Goal: Task Accomplishment & Management: Use online tool/utility

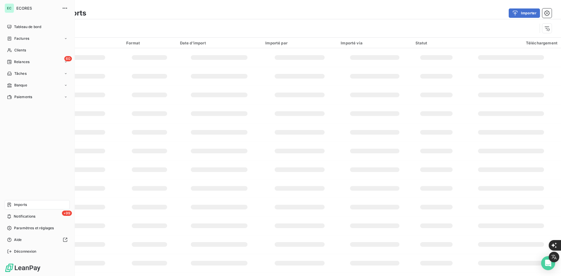
click at [27, 207] on span "Imports" at bounding box center [20, 204] width 13 height 5
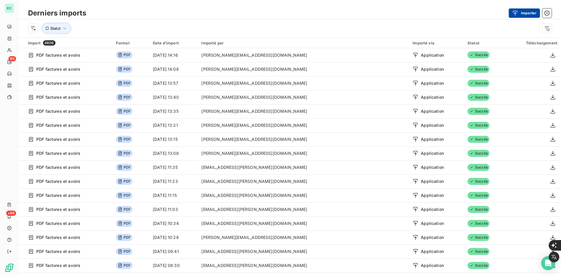
click at [521, 15] on button "Importer" at bounding box center [523, 12] width 31 height 9
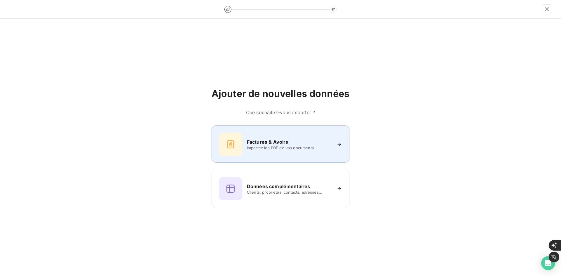
click at [285, 143] on h6 "Factures & Avoirs" at bounding box center [267, 141] width 41 height 7
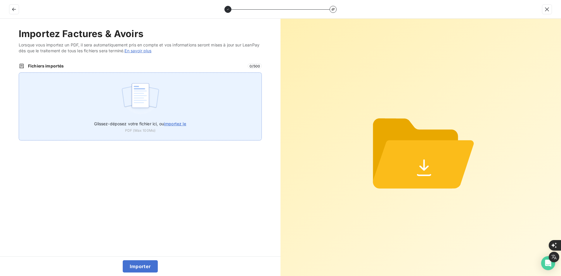
click at [172, 116] on div "Glissez-déposez votre fichier ici, ou importez le PDF (Max 100Mo)" at bounding box center [140, 106] width 243 height 68
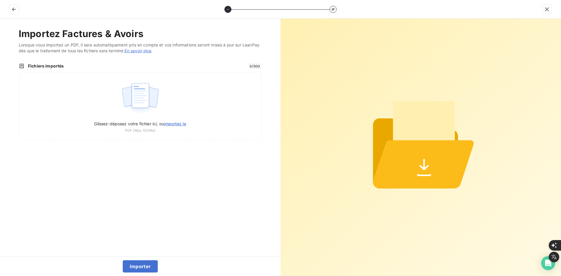
type input "C:\fakepath\FEF-2025-2625.pdf"
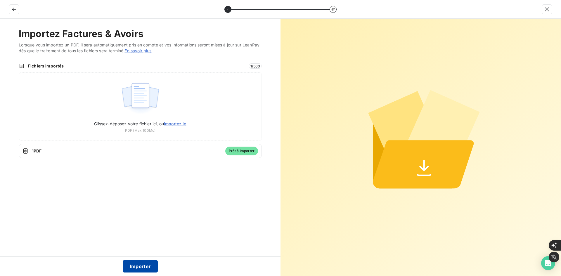
click at [131, 262] on button "Importer" at bounding box center [140, 266] width 35 height 12
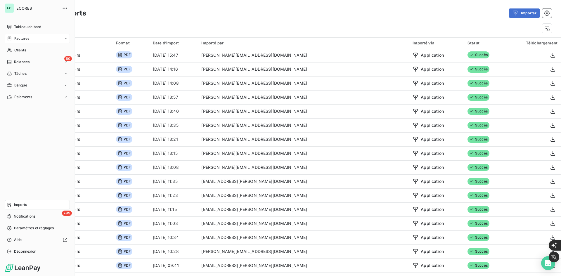
click at [13, 36] on div "Factures" at bounding box center [37, 38] width 65 height 9
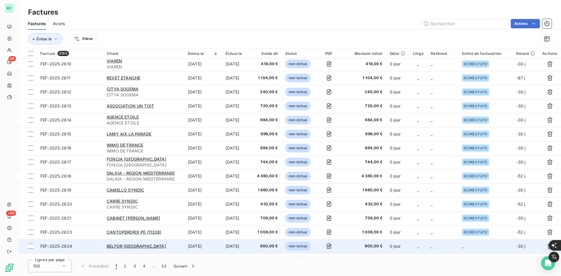
scroll to position [58, 0]
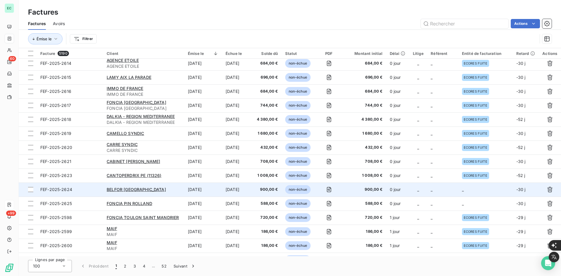
click at [422, 193] on td "_" at bounding box center [418, 189] width 18 height 14
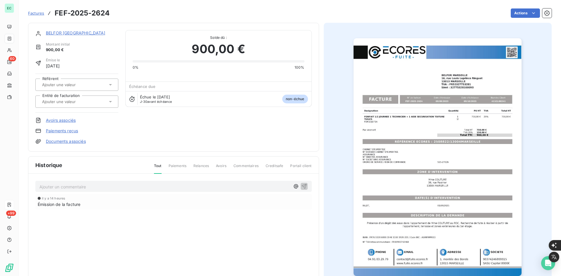
click at [94, 100] on div at bounding box center [73, 102] width 67 height 8
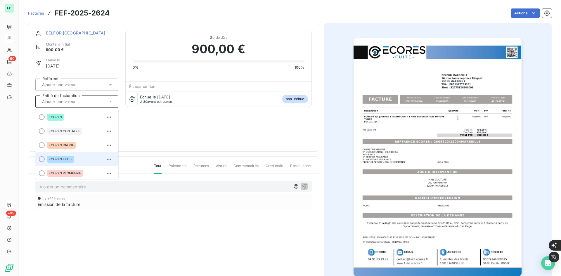
click at [69, 158] on span "ECORES FUITE" at bounding box center [61, 159] width 24 height 4
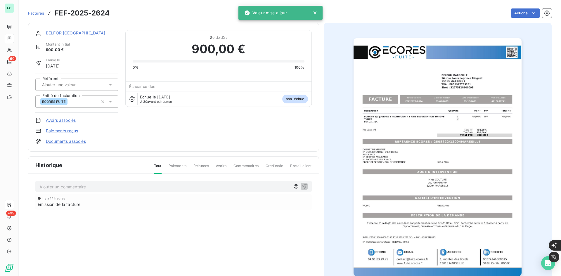
click at [41, 11] on span "Factures" at bounding box center [36, 13] width 16 height 5
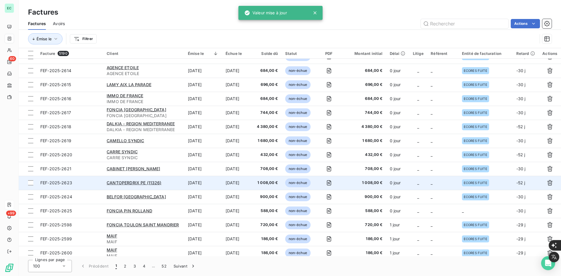
scroll to position [58, 0]
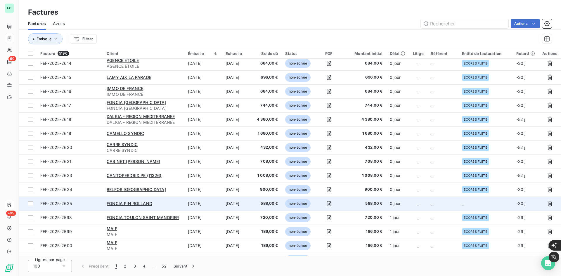
click at [484, 204] on td "_" at bounding box center [485, 203] width 54 height 14
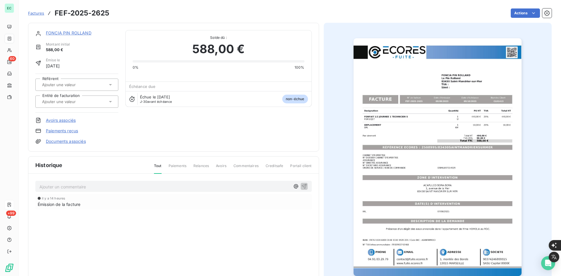
click at [67, 106] on div at bounding box center [76, 101] width 83 height 12
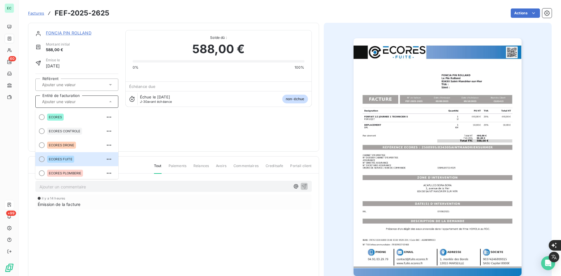
click at [72, 158] on span "ECORES FUITE" at bounding box center [61, 159] width 24 height 4
